Goal: Find specific page/section: Find specific page/section

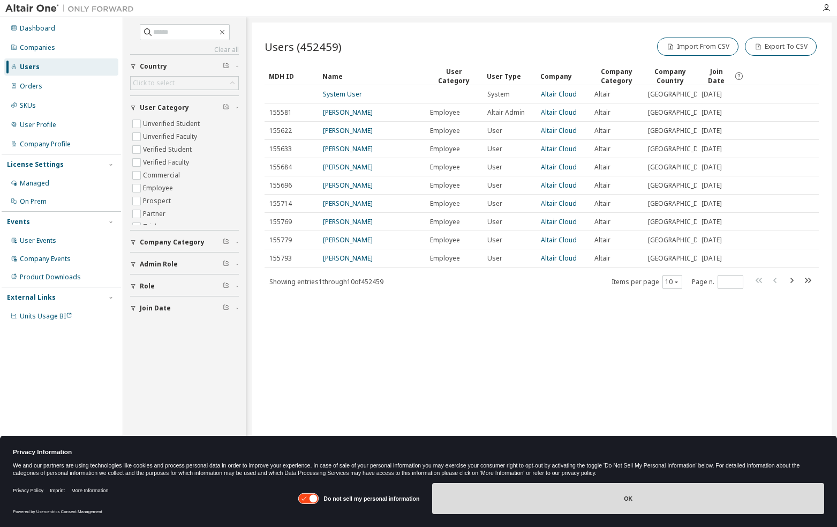
click at [584, 510] on button "OK" at bounding box center [628, 498] width 392 height 31
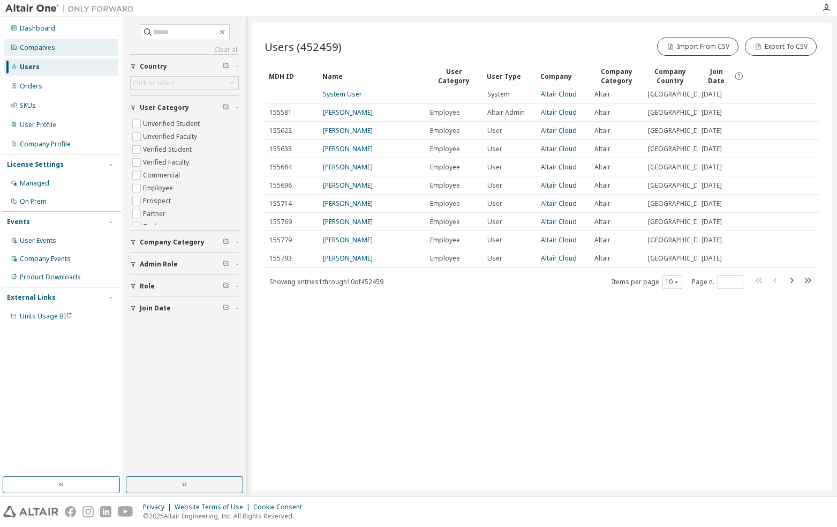
click at [49, 54] on div "Companies" at bounding box center [61, 47] width 114 height 17
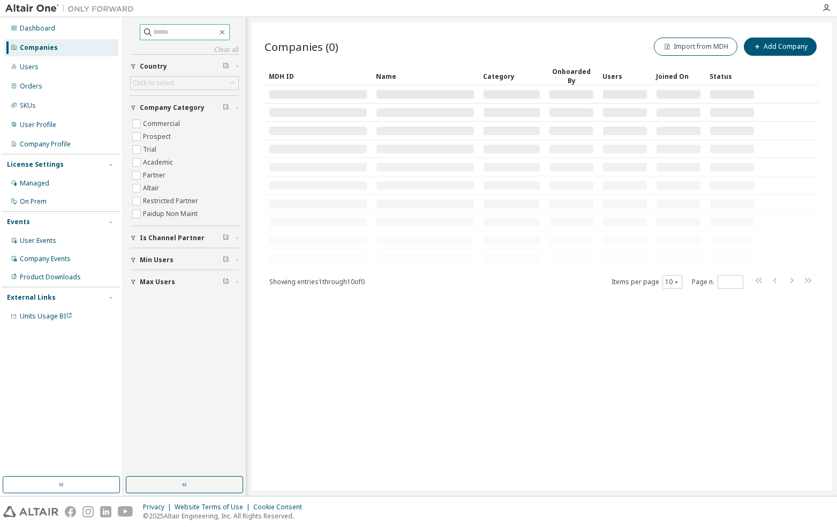
click at [172, 35] on input "text" at bounding box center [185, 32] width 64 height 11
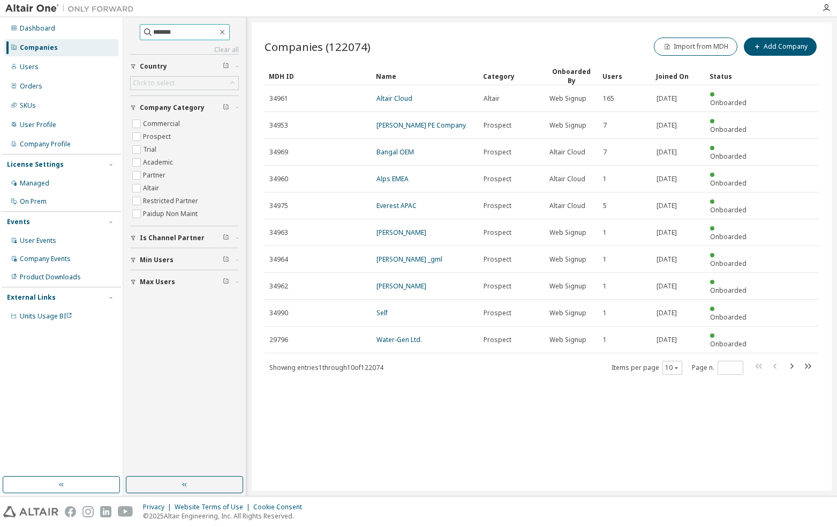
type input "*******"
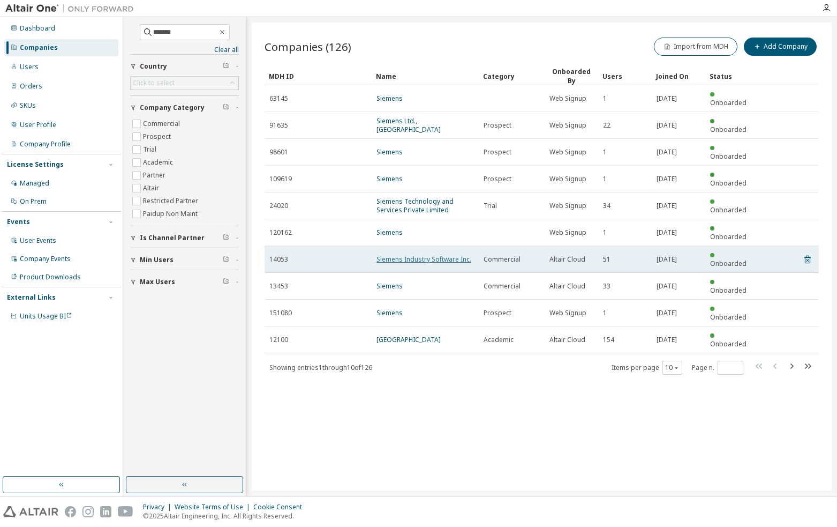
click at [407, 254] on link "Siemens Industry Software Inc." at bounding box center [424, 258] width 95 height 9
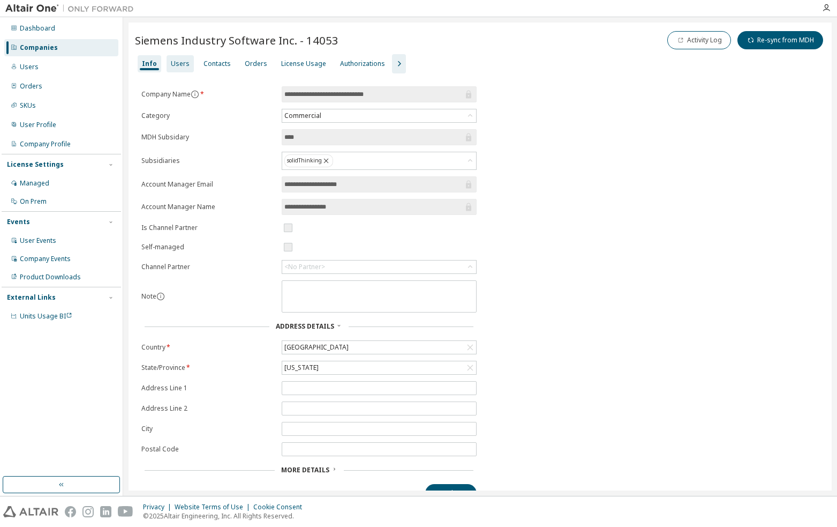
click at [184, 62] on div "Users" at bounding box center [180, 63] width 19 height 9
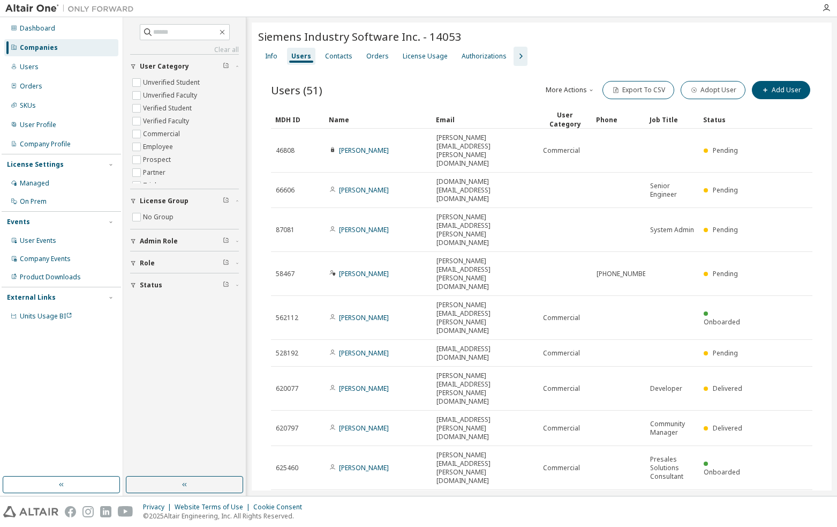
click at [668, 424] on div "100" at bounding box center [700, 424] width 86 height 13
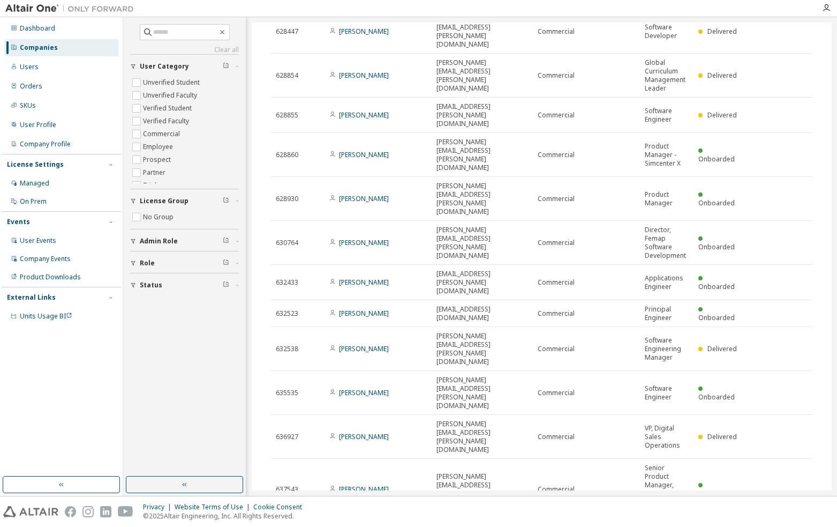
scroll to position [486, 0]
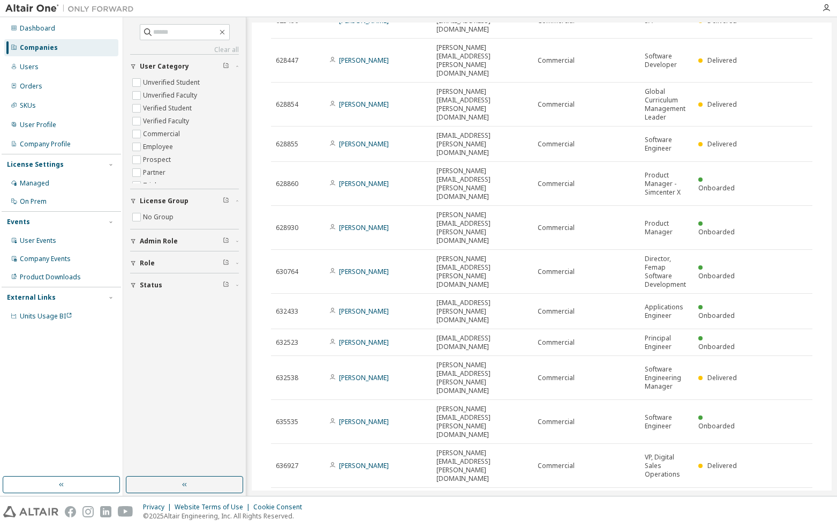
click at [40, 51] on div "Companies" at bounding box center [39, 47] width 38 height 9
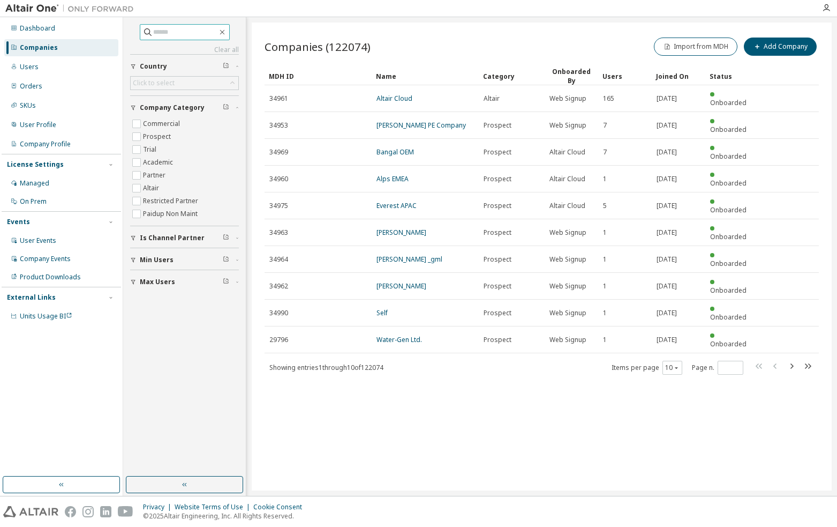
click at [160, 33] on input "text" at bounding box center [185, 32] width 64 height 11
type input "*******"
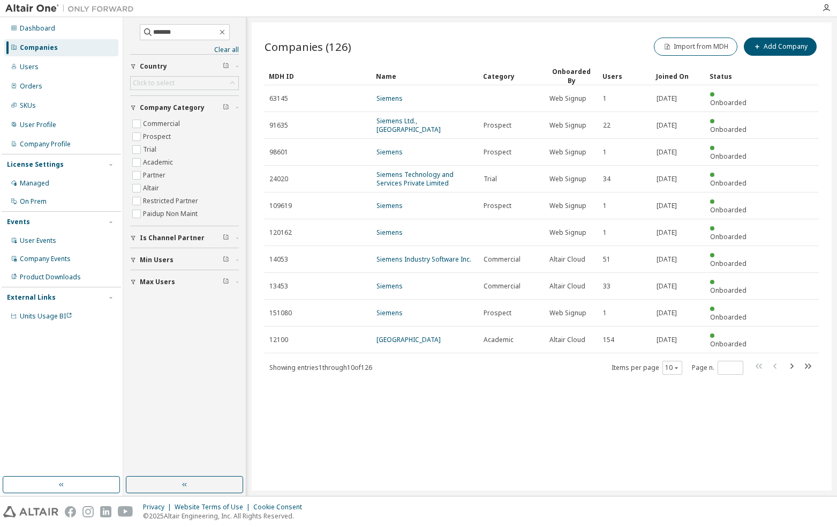
click at [575, 74] on div "Onboarded By" at bounding box center [571, 76] width 45 height 18
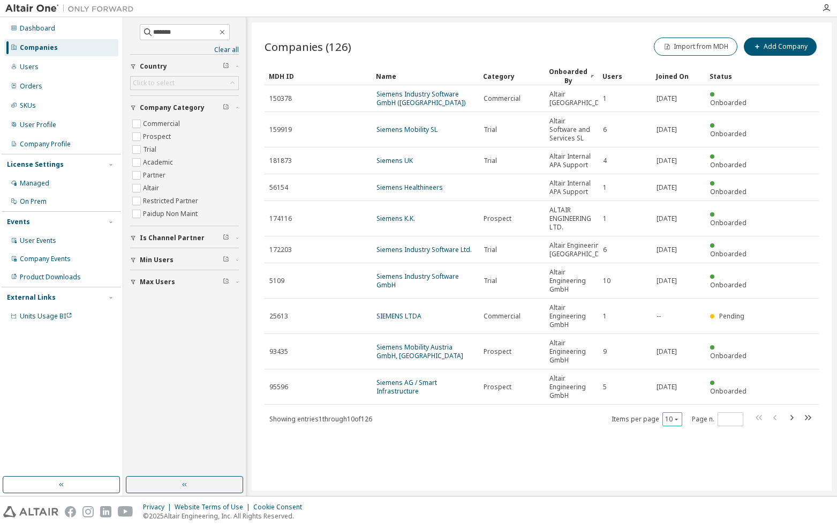
click at [678, 422] on icon "button" at bounding box center [676, 419] width 6 height 6
click at [671, 78] on div "Joined On" at bounding box center [678, 75] width 45 height 17
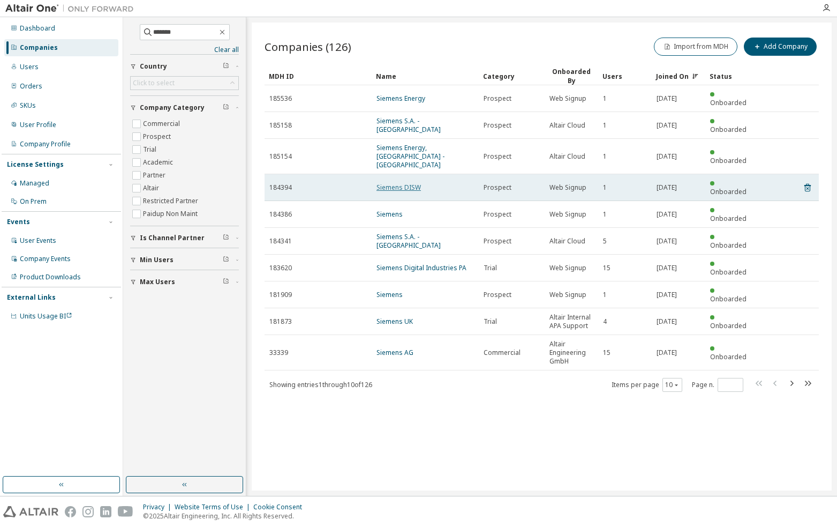
click at [403, 183] on link "Siemens DISW" at bounding box center [399, 187] width 44 height 9
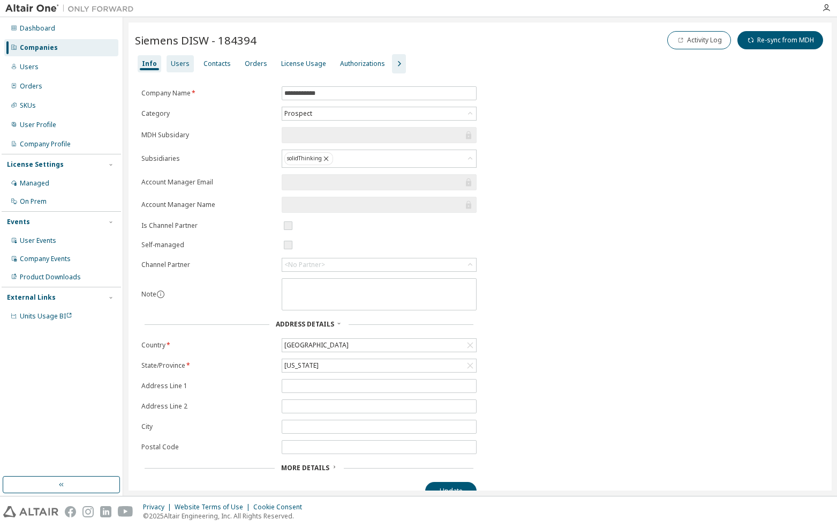
click at [180, 64] on div "Users" at bounding box center [180, 63] width 19 height 9
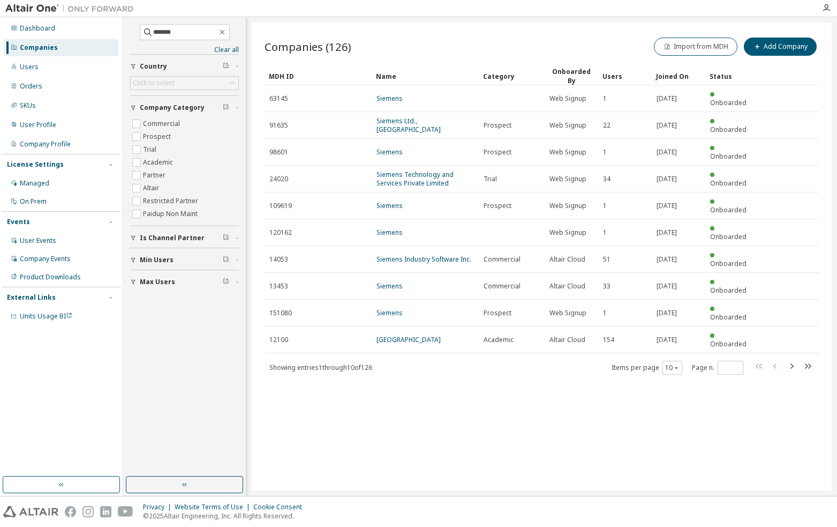
click at [678, 72] on div "Joined On" at bounding box center [678, 75] width 45 height 17
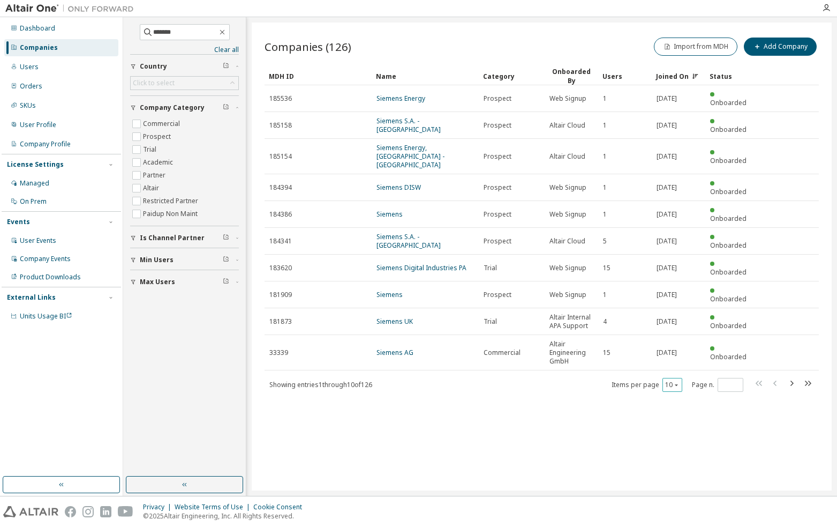
click at [676, 381] on icon "button" at bounding box center [676, 384] width 6 height 6
click at [673, 379] on div "100" at bounding box center [706, 381] width 86 height 13
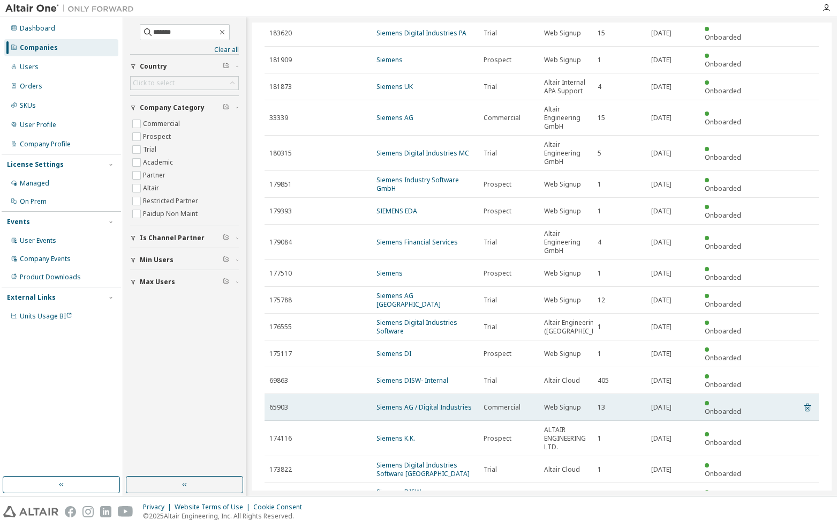
scroll to position [236, 0]
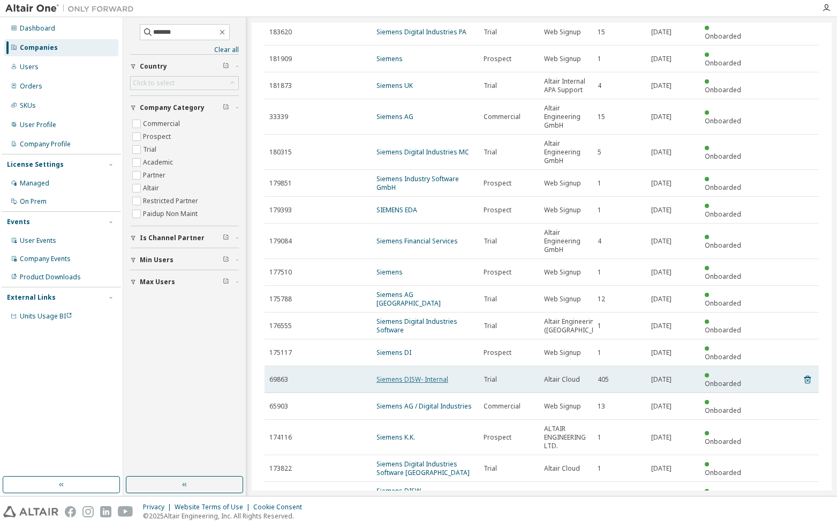
click at [431, 374] on link "Siemens DISW- Internal" at bounding box center [413, 378] width 72 height 9
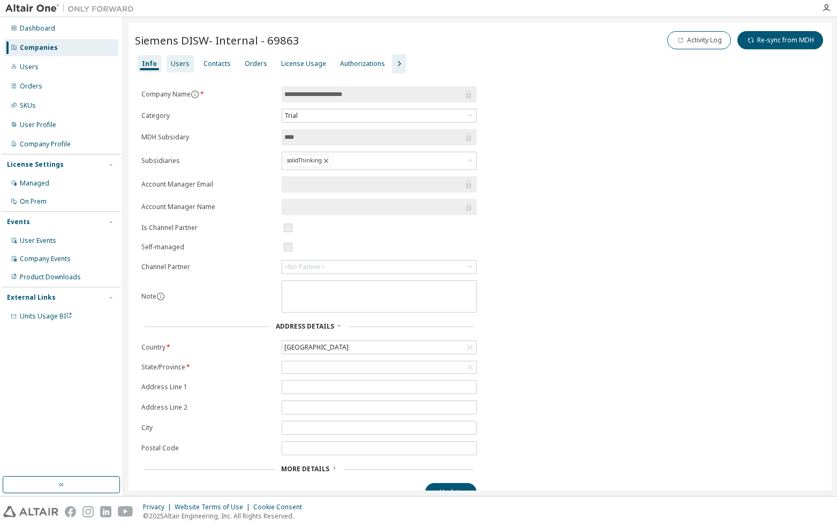
click at [177, 62] on div "Users" at bounding box center [180, 63] width 19 height 9
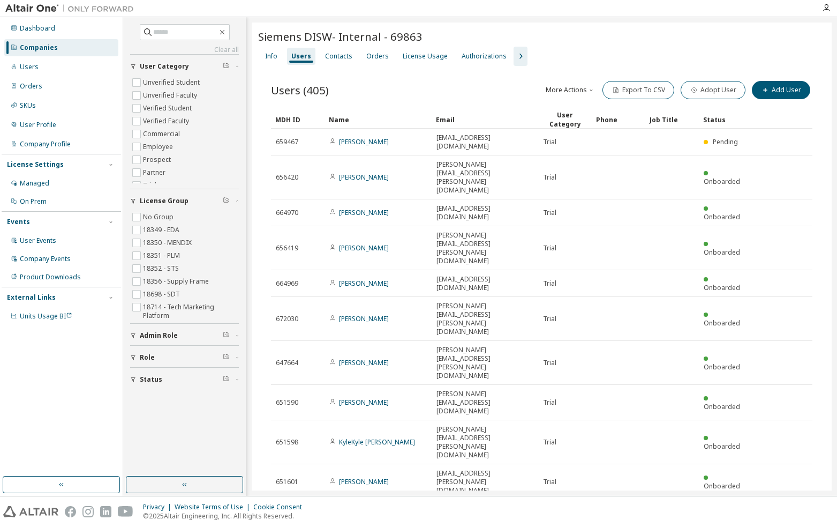
click at [671, 510] on icon "button" at bounding box center [670, 513] width 6 height 6
click at [665, 386] on div "100" at bounding box center [700, 390] width 86 height 13
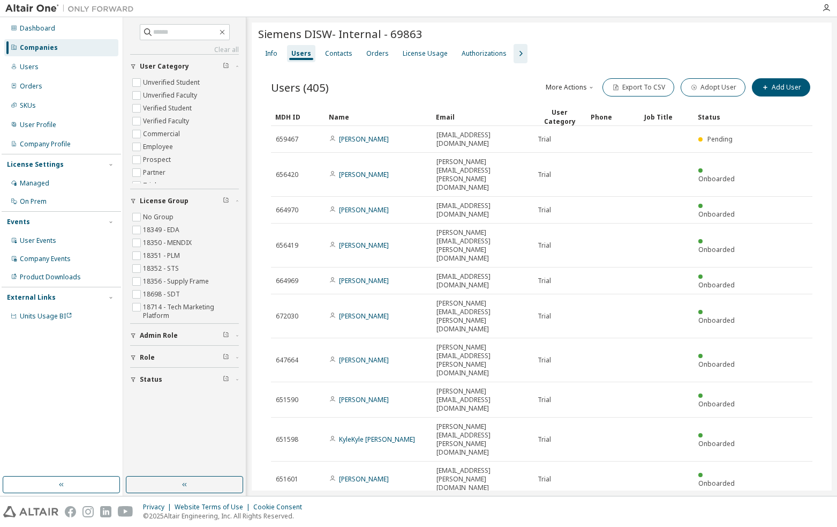
scroll to position [5, 0]
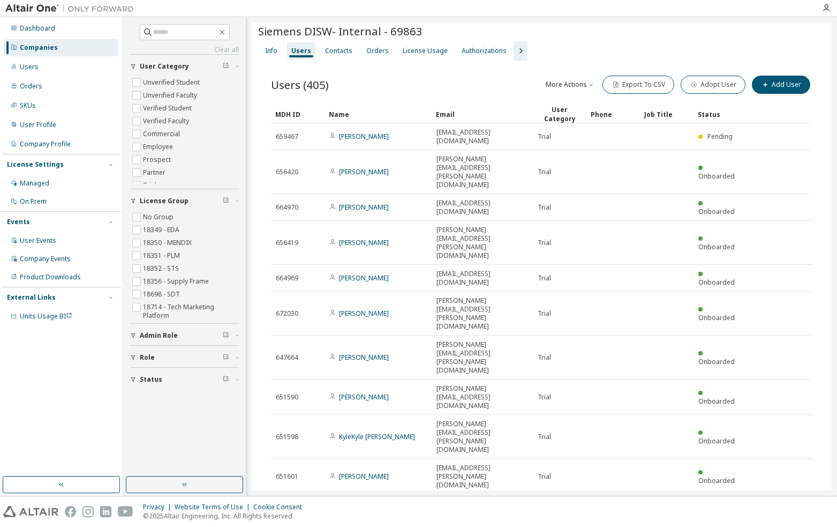
click at [341, 111] on div "Name" at bounding box center [378, 114] width 99 height 17
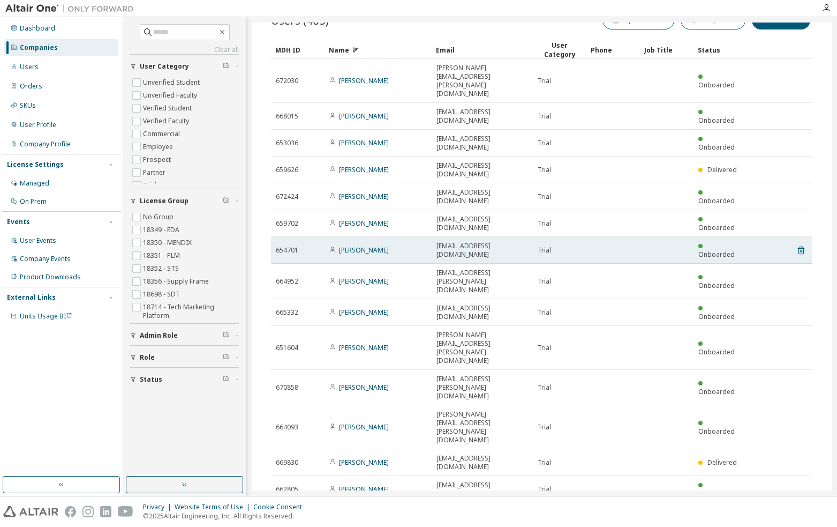
scroll to position [0, 0]
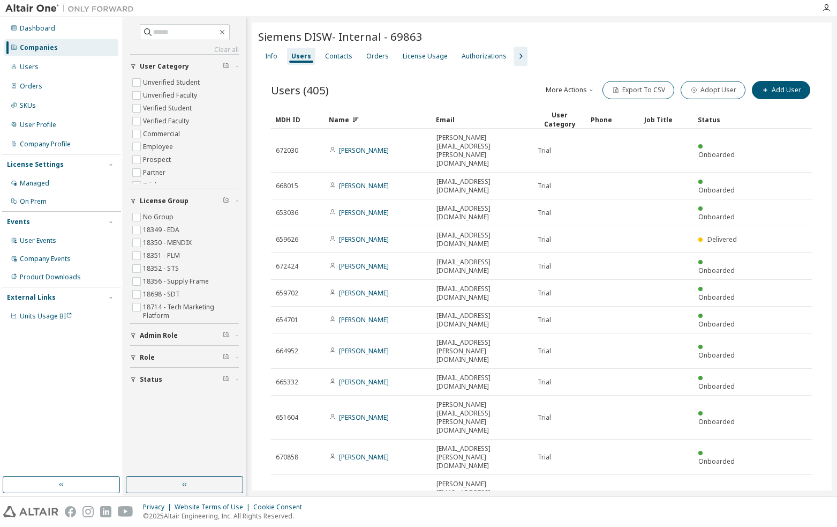
click at [343, 117] on div "Name" at bounding box center [378, 119] width 99 height 17
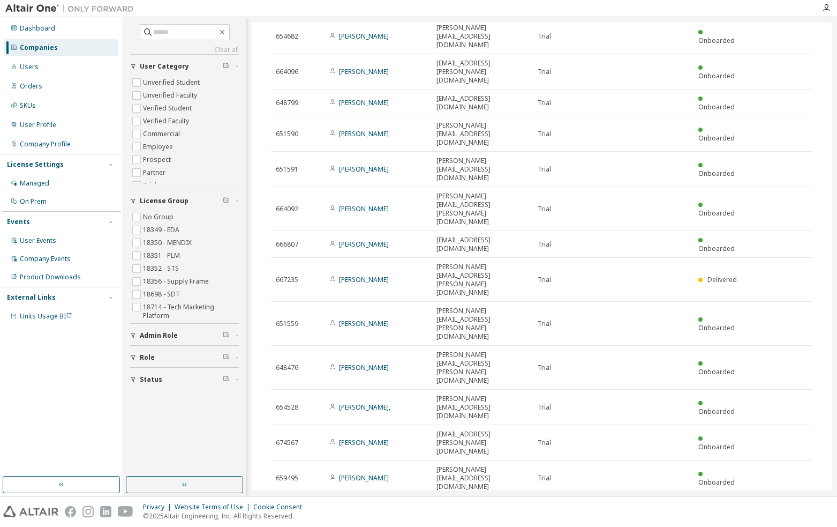
scroll to position [1549, 0]
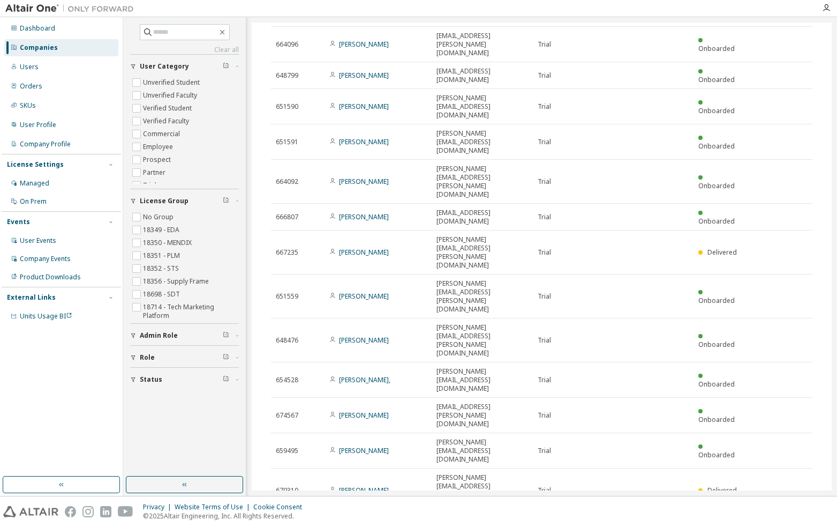
type input "*"
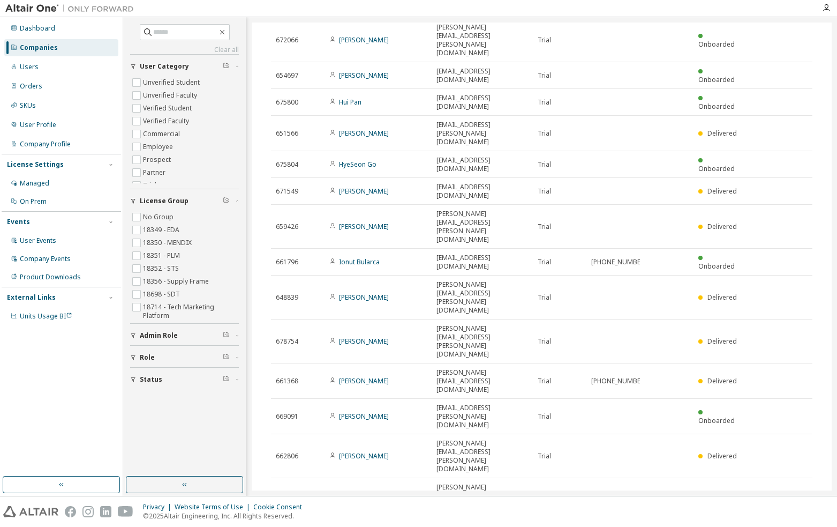
scroll to position [1482, 0]
